Goal: Task Accomplishment & Management: Manage account settings

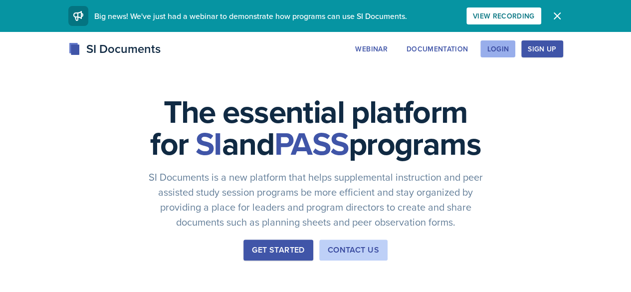
click at [509, 49] on div "Login" at bounding box center [498, 49] width 22 height 8
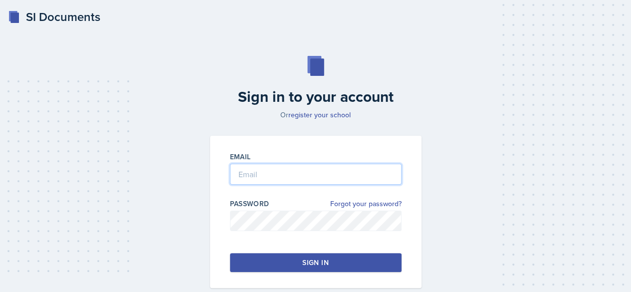
click at [284, 179] on input "email" at bounding box center [316, 174] width 172 height 21
type input "S548963@nwmissouri.edu"
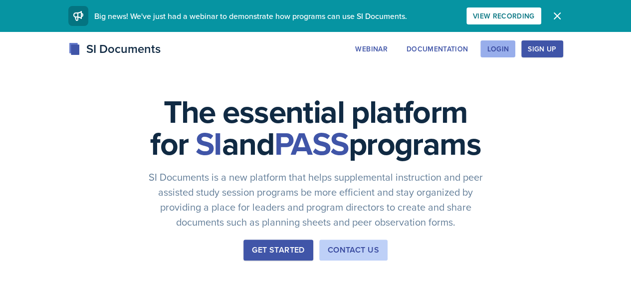
click at [509, 45] on div "Login" at bounding box center [498, 49] width 22 height 8
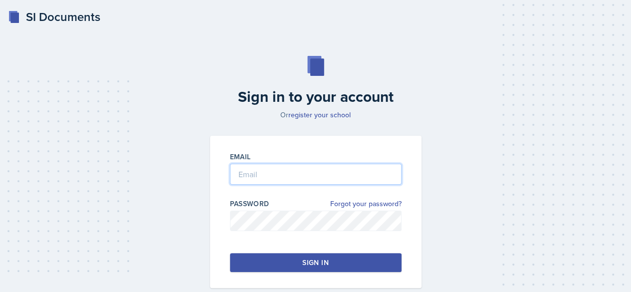
click at [288, 179] on input "email" at bounding box center [316, 174] width 172 height 21
type input "S548963@nwmissouri.edu"
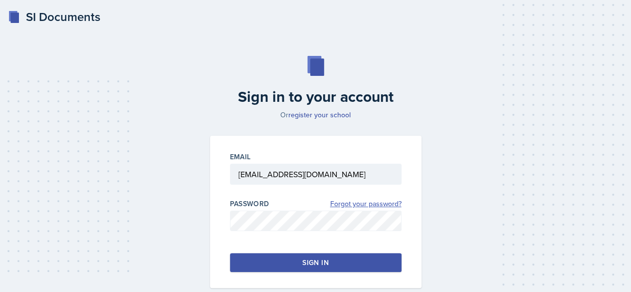
click at [357, 203] on link "Forgot your password?" at bounding box center [365, 204] width 71 height 10
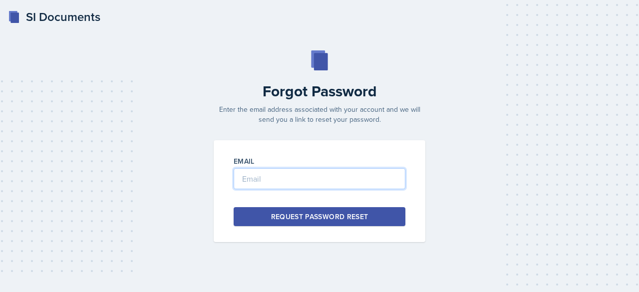
click at [286, 181] on input "email" at bounding box center [319, 178] width 172 height 21
type input "S548963@nwmissouri.edu"
click at [299, 215] on div "Request Password Reset" at bounding box center [319, 217] width 97 height 10
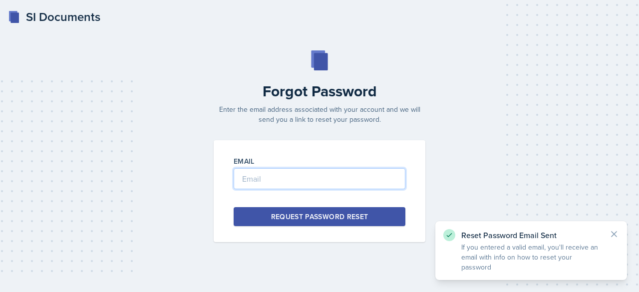
click at [297, 181] on input "email" at bounding box center [319, 178] width 172 height 21
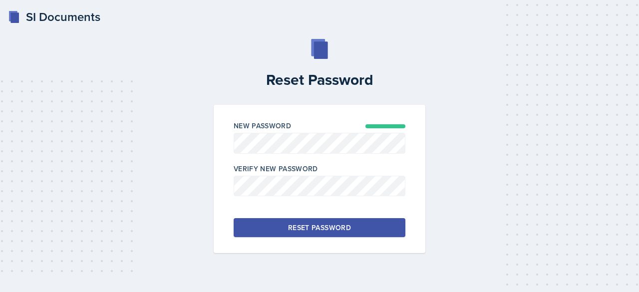
click at [330, 222] on div "Reset Password" at bounding box center [319, 227] width 63 height 10
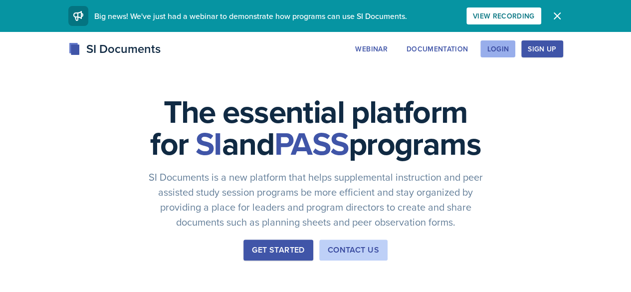
click at [509, 46] on div "Login" at bounding box center [498, 49] width 22 height 8
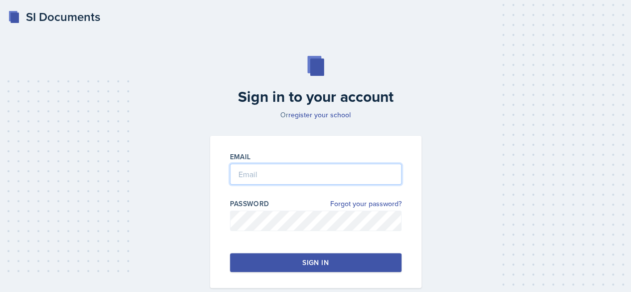
click at [339, 173] on input "email" at bounding box center [316, 174] width 172 height 21
type input "S548963@nwmissouri.edu"
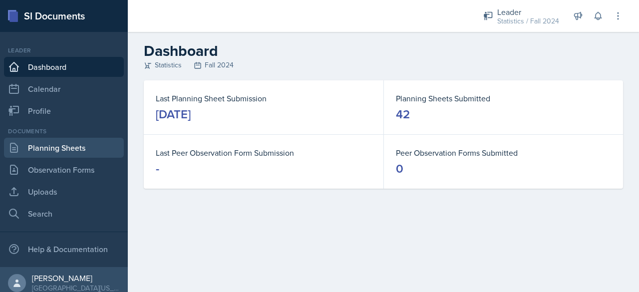
click at [28, 149] on link "Planning Sheets" at bounding box center [64, 148] width 120 height 20
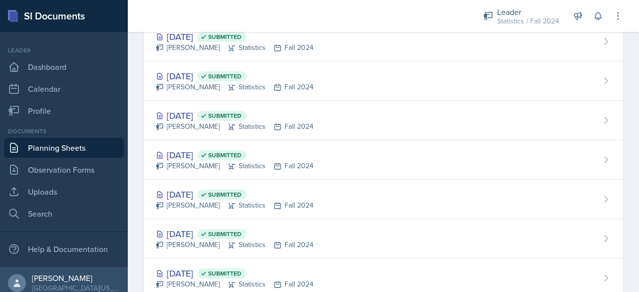
scroll to position [650, 0]
